Goal: Use online tool/utility

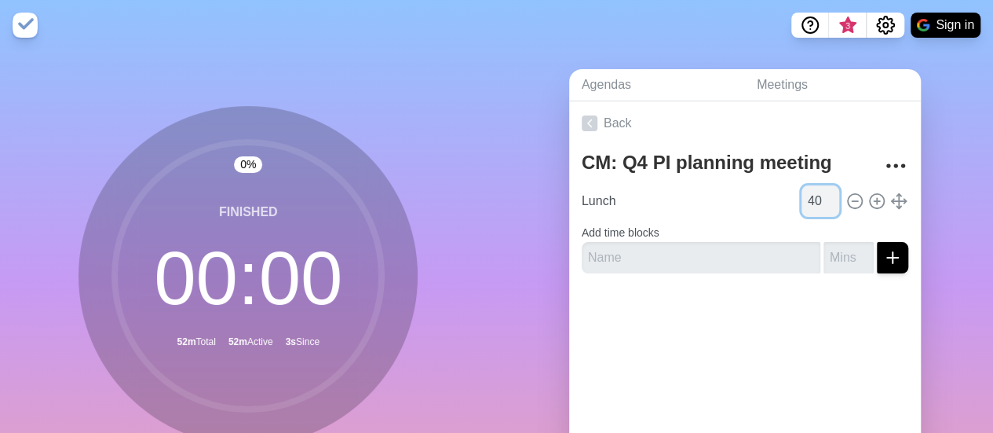
click at [813, 203] on input "40" at bounding box center [821, 200] width 38 height 31
click at [813, 203] on input "39" at bounding box center [821, 200] width 38 height 31
click at [813, 203] on input "24" at bounding box center [821, 200] width 38 height 31
click at [813, 203] on input "23" at bounding box center [821, 200] width 38 height 31
click at [813, 203] on input "11" at bounding box center [821, 200] width 38 height 31
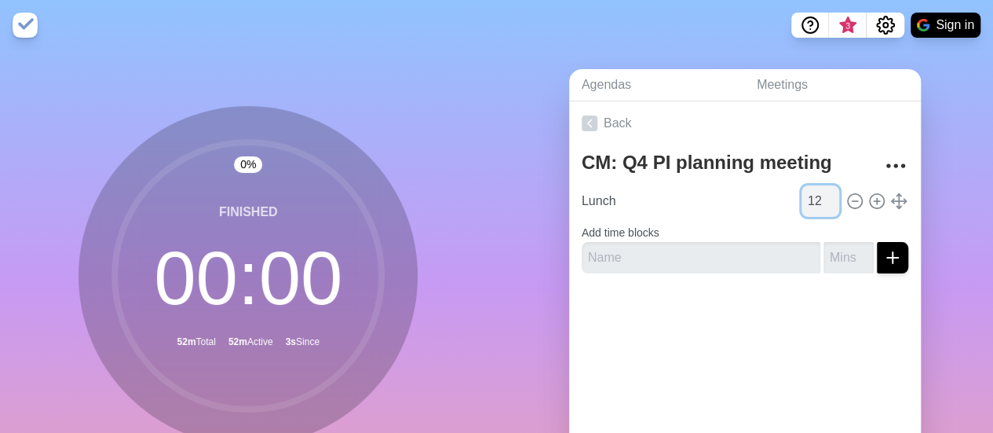
click at [813, 191] on input "12" at bounding box center [821, 200] width 38 height 31
click at [813, 191] on input "13" at bounding box center [821, 200] width 38 height 31
click at [813, 191] on input "14" at bounding box center [821, 200] width 38 height 31
type input "15"
click at [813, 191] on input "15" at bounding box center [821, 200] width 38 height 31
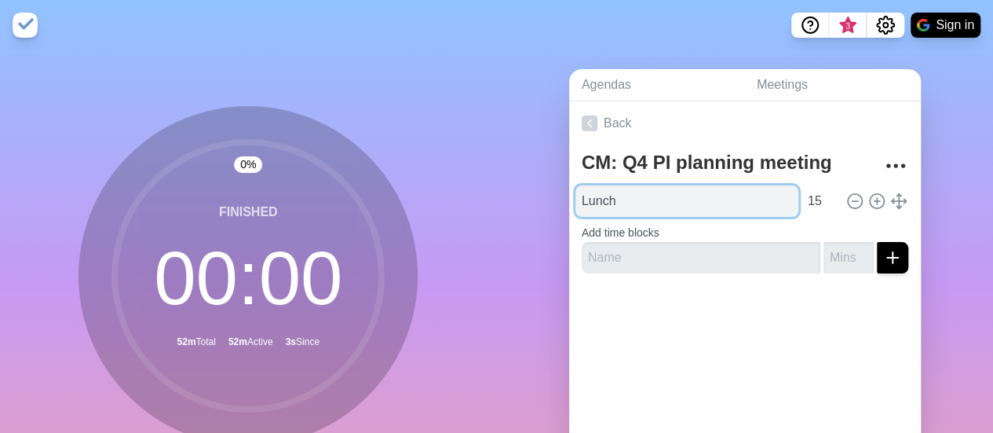
click at [619, 201] on input "Lunch" at bounding box center [687, 200] width 223 height 31
type input "L"
type input "t"
type input "R"
type input "Tea Break"
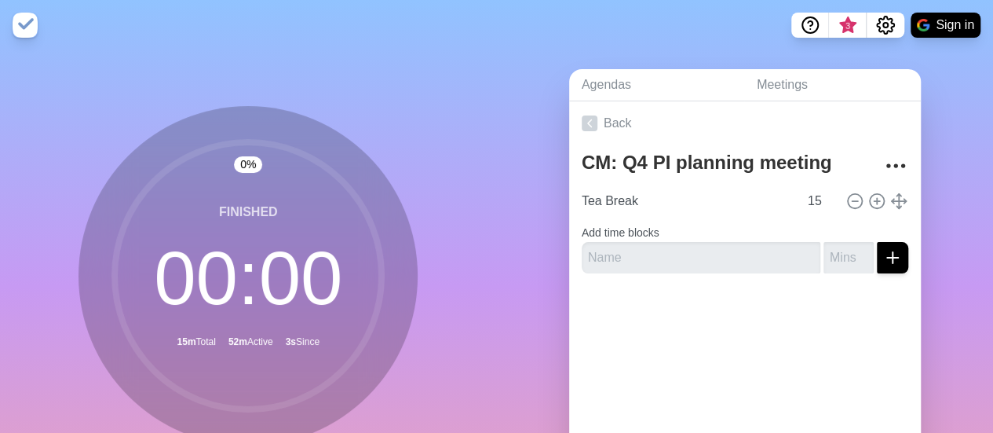
click at [717, 379] on div "Back CM: Q4 PI planning meeting Tea Break 15 Add time blocks" at bounding box center [745, 320] width 352 height 439
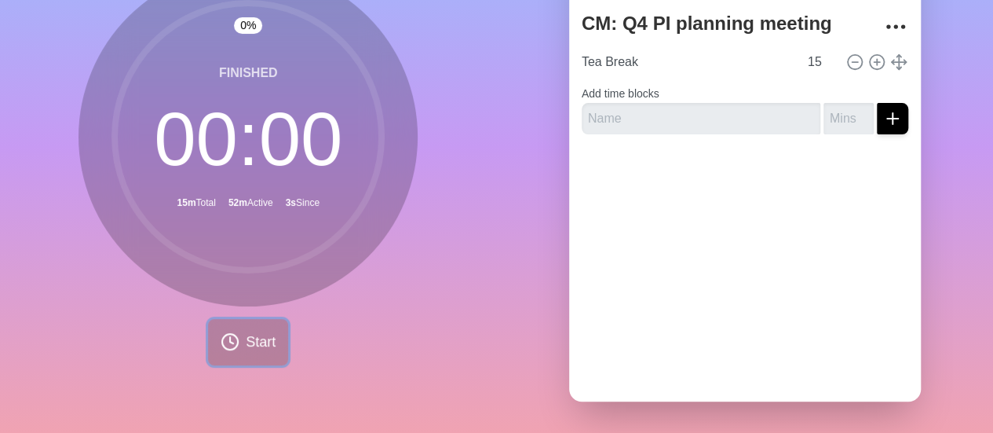
click at [232, 332] on icon at bounding box center [230, 341] width 19 height 19
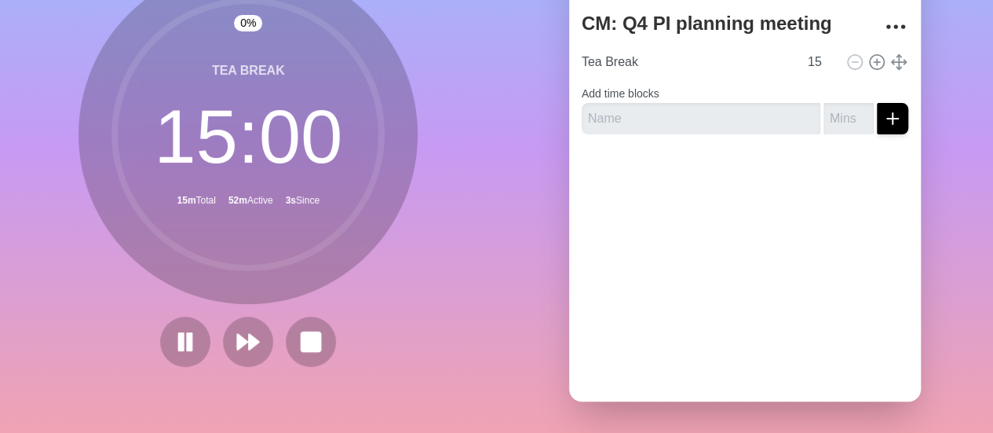
scroll to position [148, 0]
click at [306, 337] on rect at bounding box center [312, 341] width 20 height 20
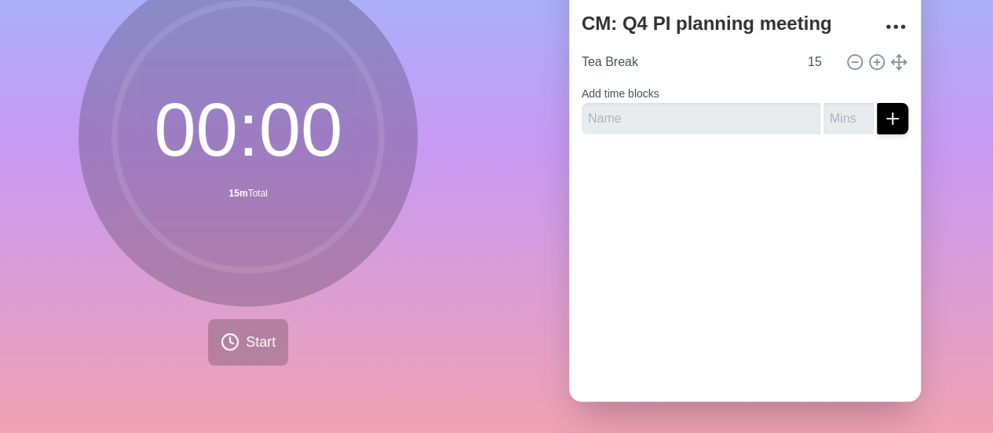
scroll to position [151, 0]
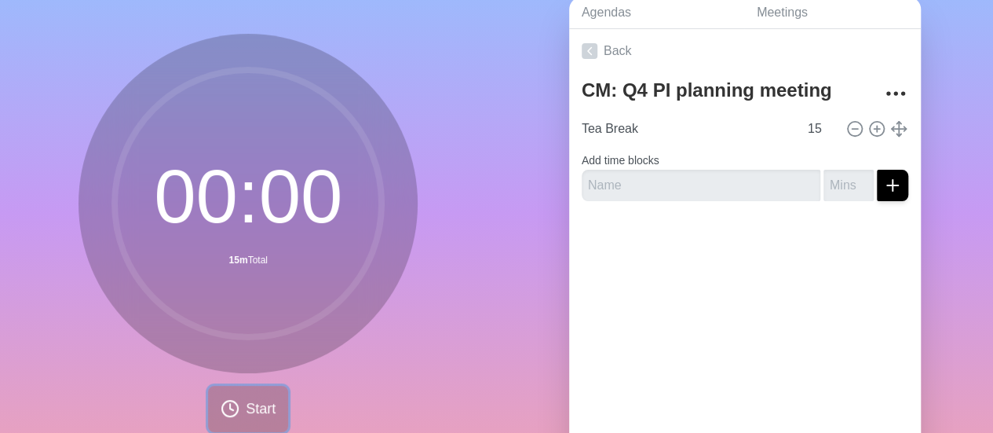
click at [264, 406] on span "Start" at bounding box center [261, 408] width 30 height 21
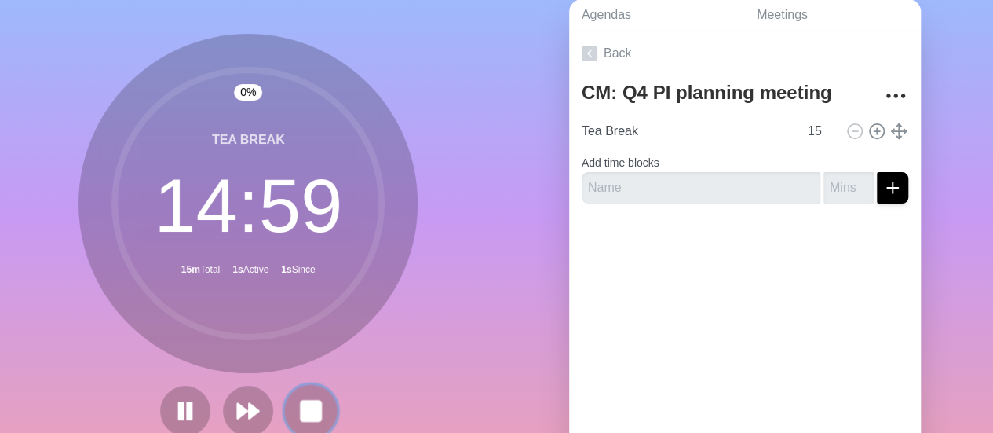
click at [310, 411] on rect at bounding box center [312, 410] width 20 height 20
